Goal: Task Accomplishment & Management: Manage account settings

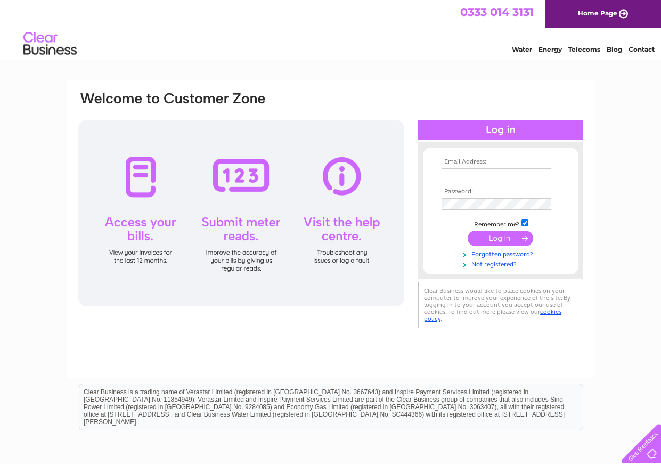
drag, startPoint x: 0, startPoint y: 0, endPoint x: 490, endPoint y: 178, distance: 521.6
click at [490, 178] on input "text" at bounding box center [497, 174] width 110 height 12
type input "[EMAIL_ADDRESS][DOMAIN_NAME]"
click at [498, 239] on input "submit" at bounding box center [501, 238] width 66 height 15
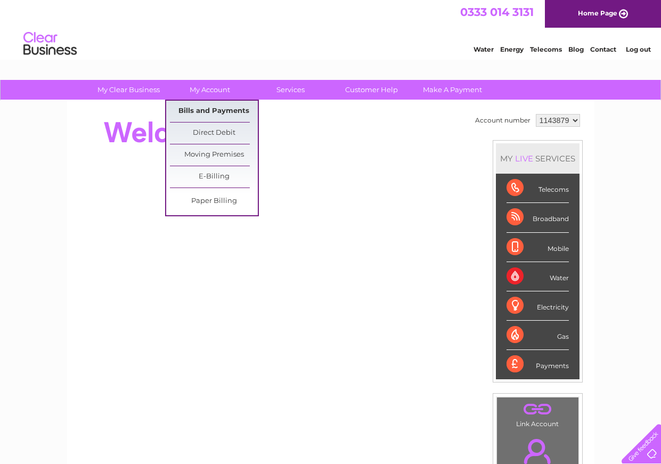
click at [211, 108] on link "Bills and Payments" at bounding box center [214, 111] width 88 height 21
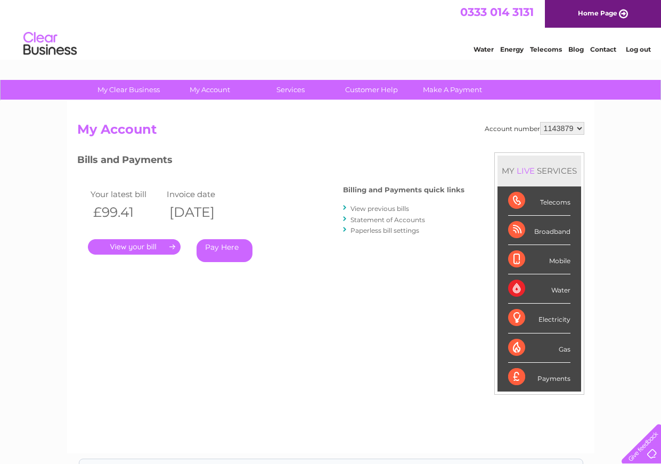
click at [145, 246] on link "." at bounding box center [134, 246] width 93 height 15
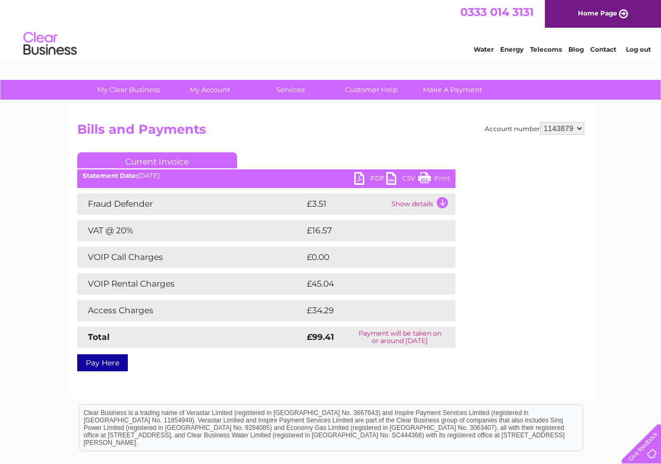
click at [361, 177] on link "PDF" at bounding box center [370, 179] width 32 height 15
click at [636, 50] on link "Log out" at bounding box center [638, 49] width 25 height 8
